Goal: Check status: Check status

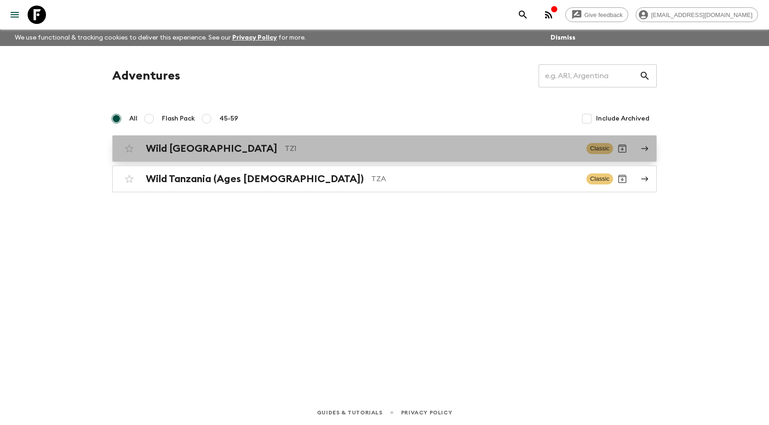
click at [188, 148] on h2 "Wild [GEOGRAPHIC_DATA]" at bounding box center [212, 149] width 132 height 12
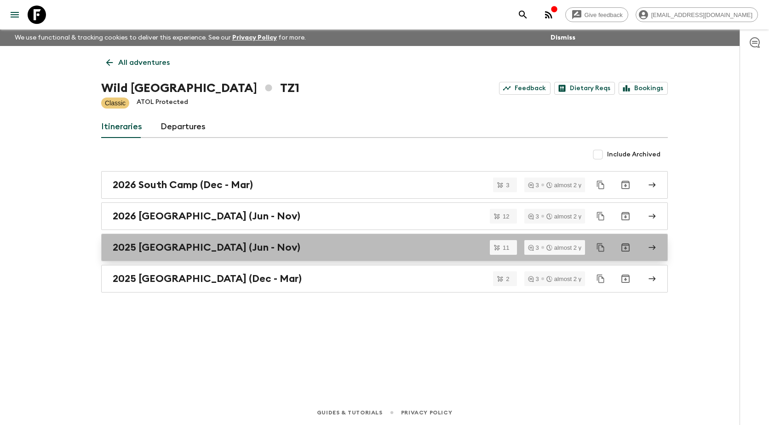
click at [174, 246] on h2 "2025 [GEOGRAPHIC_DATA] (Jun - Nov)" at bounding box center [207, 247] width 188 height 12
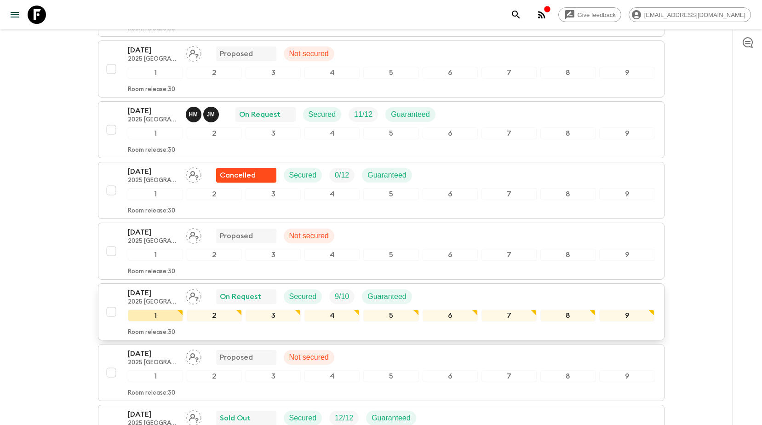
scroll to position [368, 0]
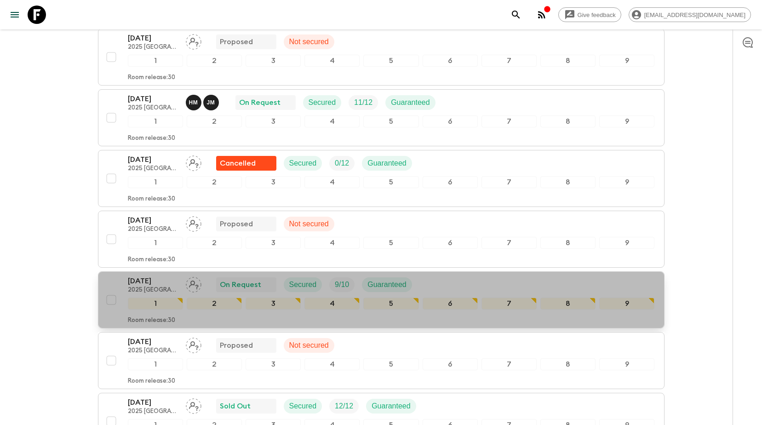
click at [151, 275] on p "[DATE]" at bounding box center [153, 280] width 51 height 11
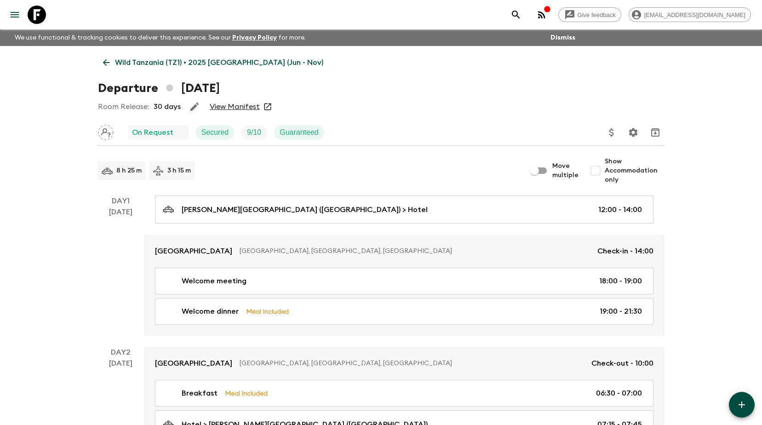
click at [234, 106] on link "View Manifest" at bounding box center [235, 106] width 50 height 9
